Goal: Information Seeking & Learning: Find specific page/section

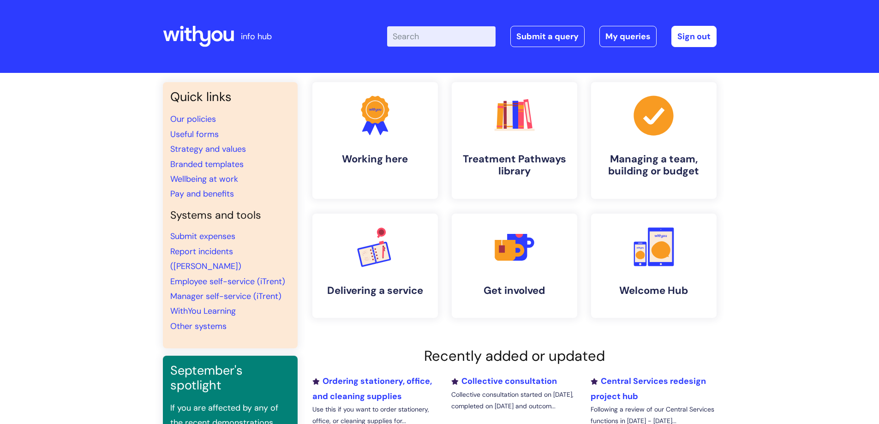
click at [462, 41] on input "Enter your search term here..." at bounding box center [441, 36] width 108 height 20
type input "leaving"
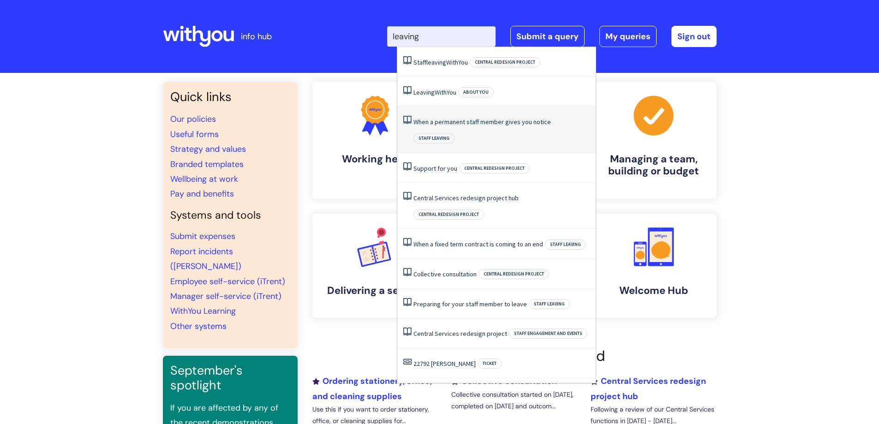
click at [455, 120] on link "When a permanent staff member gives you notice" at bounding box center [482, 122] width 138 height 8
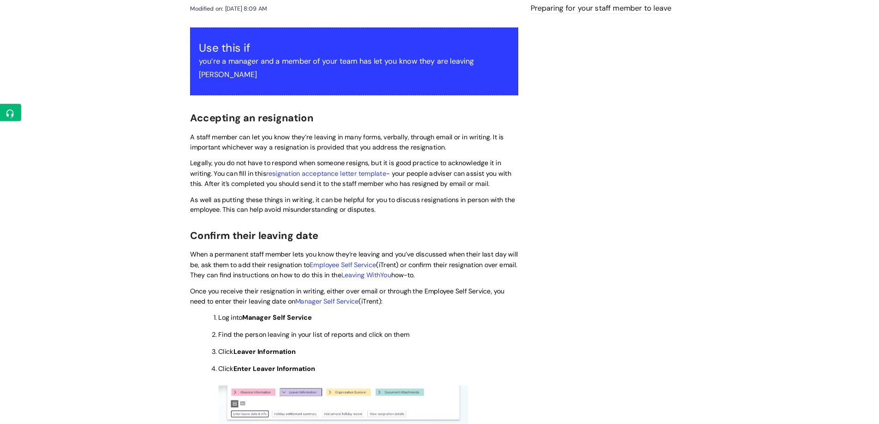
scroll to position [169, 0]
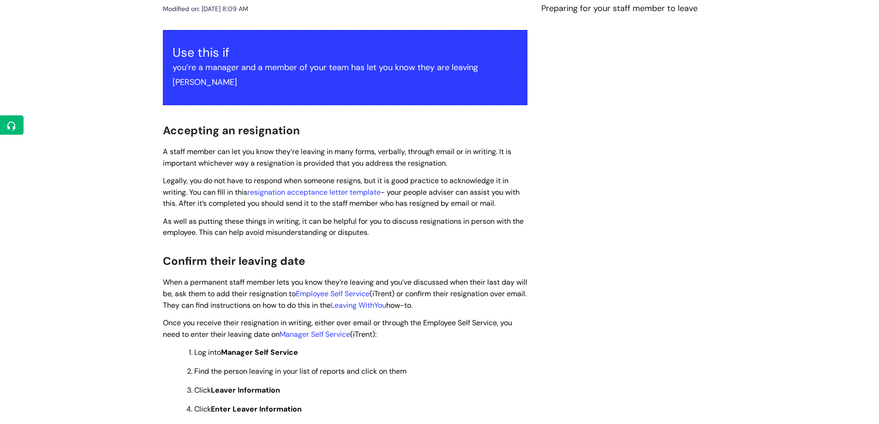
drag, startPoint x: 97, startPoint y: 180, endPoint x: 102, endPoint y: 175, distance: 5.9
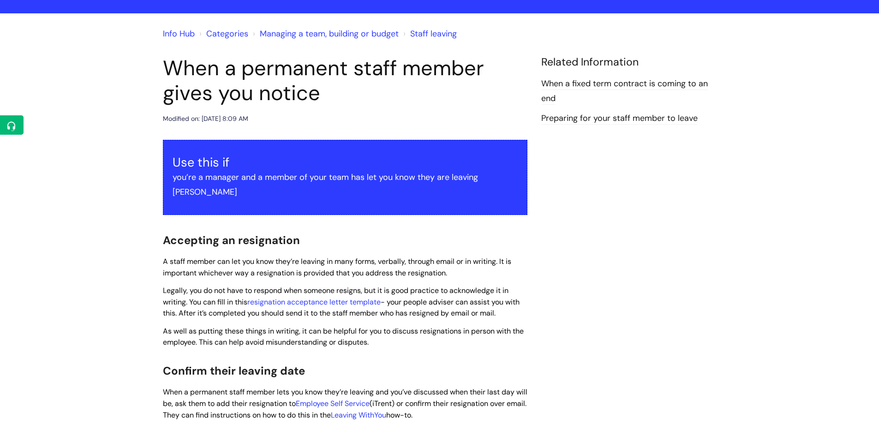
scroll to position [0, 0]
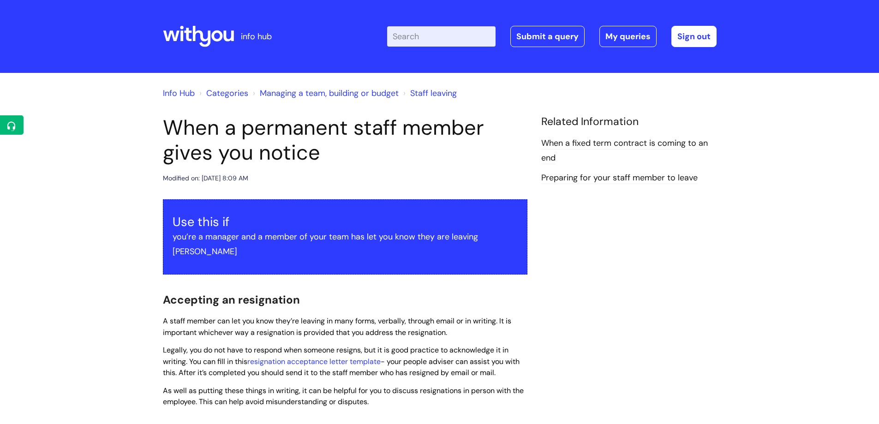
click at [429, 30] on input "Enter your search term here..." at bounding box center [441, 36] width 108 height 20
type input "pay band"
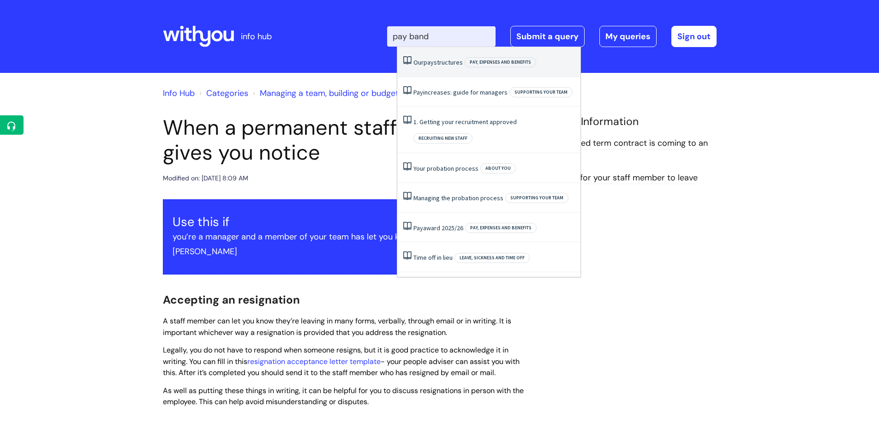
click at [434, 60] on span "pay" at bounding box center [429, 62] width 10 height 8
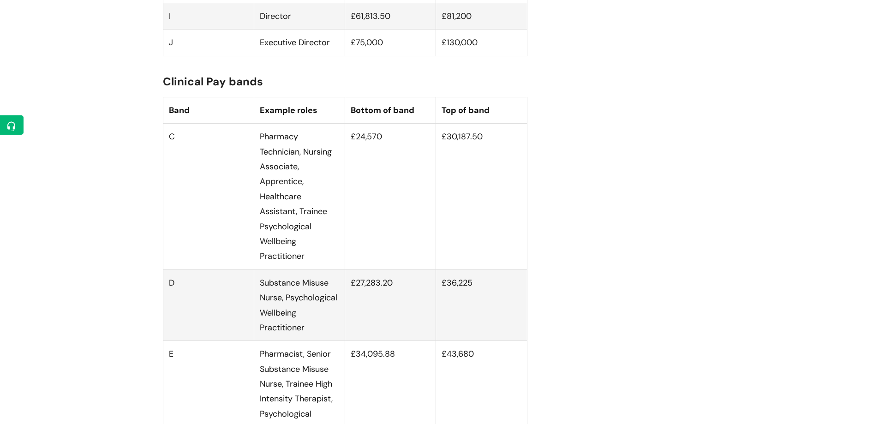
scroll to position [1108, 0]
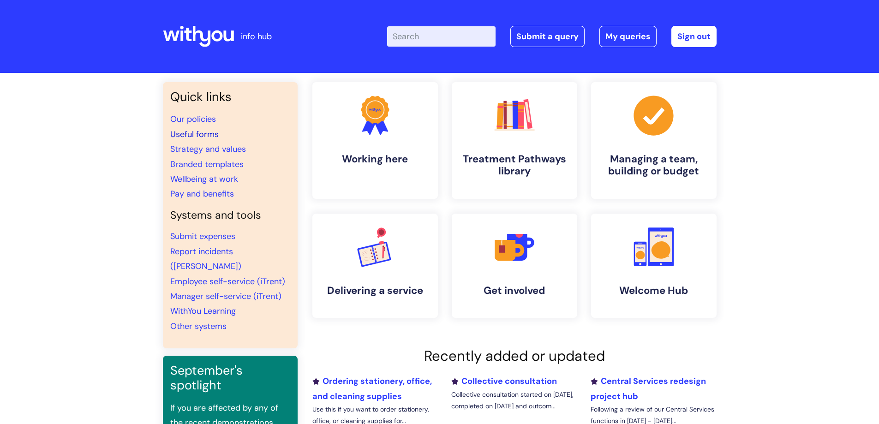
click at [208, 135] on link "Useful forms" at bounding box center [194, 134] width 48 height 11
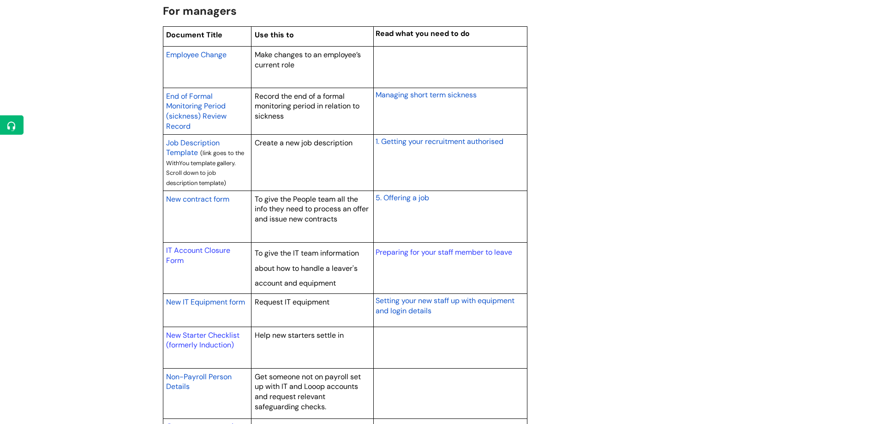
scroll to position [785, 0]
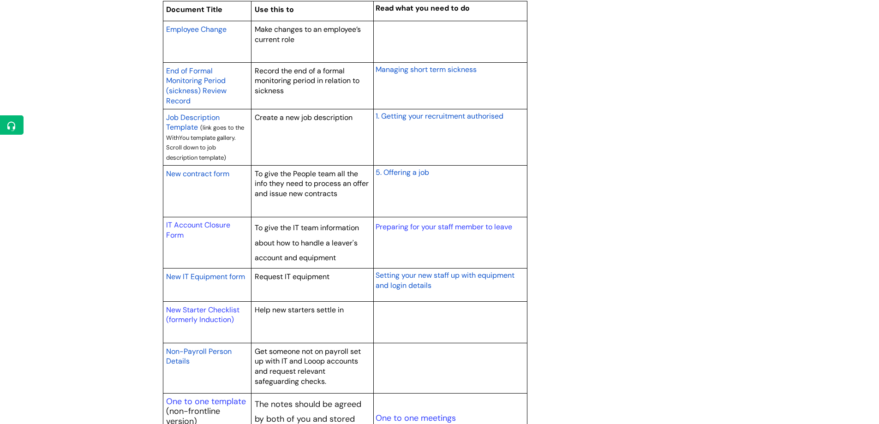
click at [221, 29] on span "Employee Change" at bounding box center [196, 29] width 60 height 10
